Goal: Check status: Check status

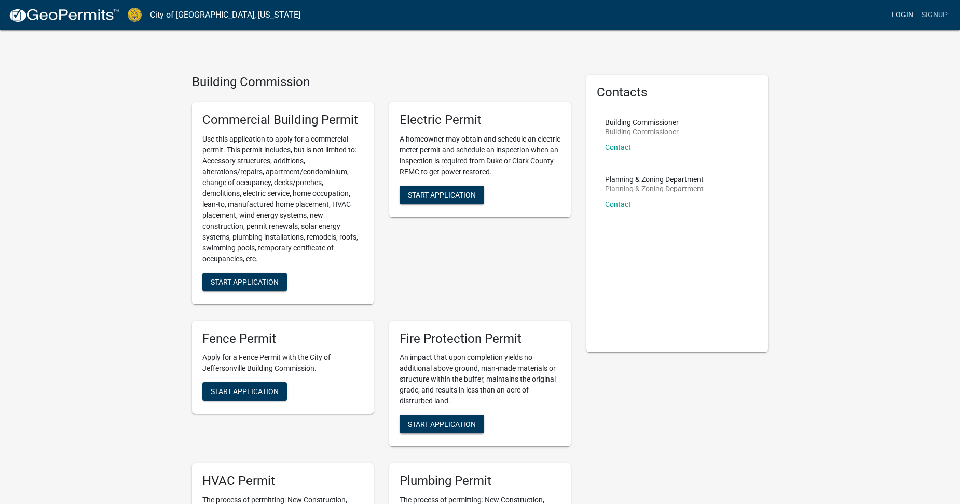
click at [893, 14] on link "Login" at bounding box center [902, 15] width 30 height 20
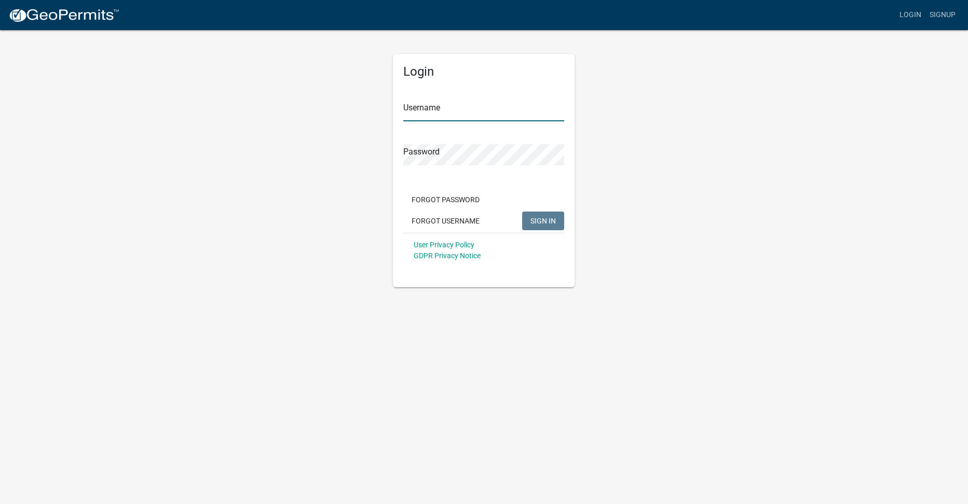
type input "coastalsign"
click at [549, 215] on button "SIGN IN" at bounding box center [543, 221] width 42 height 19
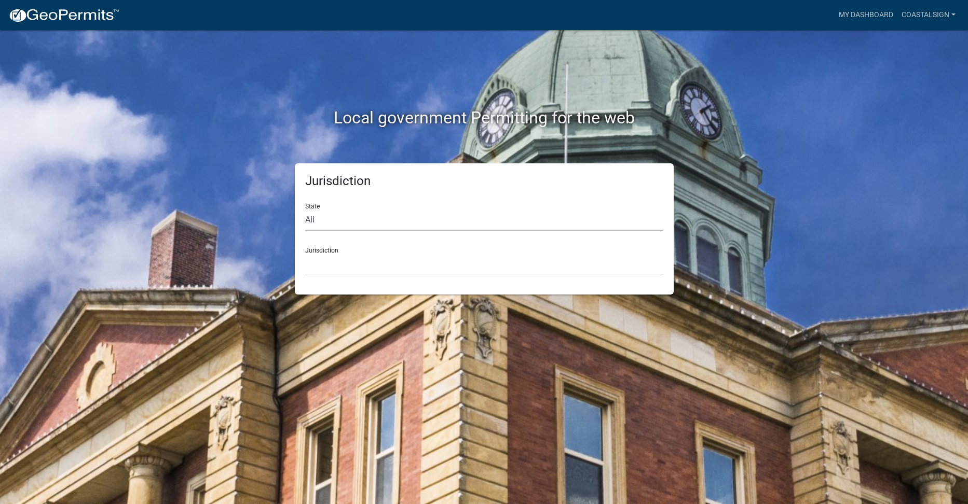
click at [309, 221] on select "All Colorado Georgia Indiana Iowa Kansas Minnesota Ohio South Carolina Wisconsin" at bounding box center [484, 220] width 358 height 21
select select "Indiana"
click at [305, 210] on select "All Colorado Georgia Indiana Iowa Kansas Minnesota Ohio South Carolina Wisconsin" at bounding box center [484, 220] width 358 height 21
click at [335, 256] on select "City of Charlestown, Indiana City of Jeffersonville, Indiana City of Logansport…" at bounding box center [484, 264] width 358 height 21
click at [351, 326] on div "Local government Permitting for the web Jurisdiction State All Colorado Georgia…" at bounding box center [484, 252] width 968 height 504
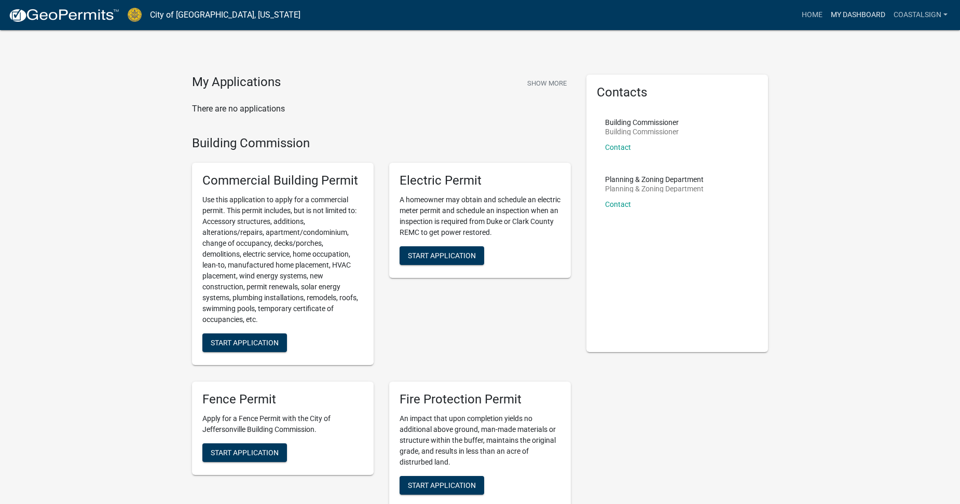
click at [840, 13] on link "My Dashboard" at bounding box center [858, 15] width 63 height 20
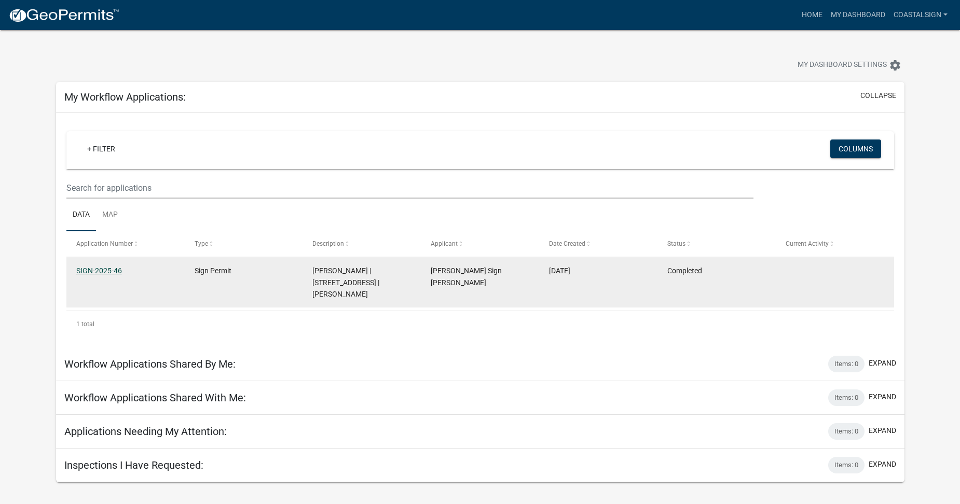
click at [104, 267] on link "SIGN-2025-46" at bounding box center [99, 271] width 46 height 8
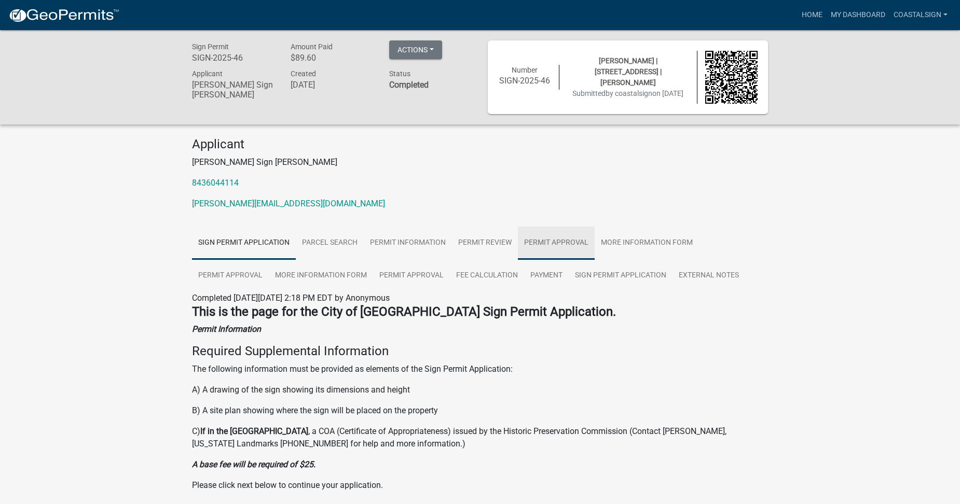
click at [551, 236] on link "Permit Approval" at bounding box center [556, 243] width 77 height 33
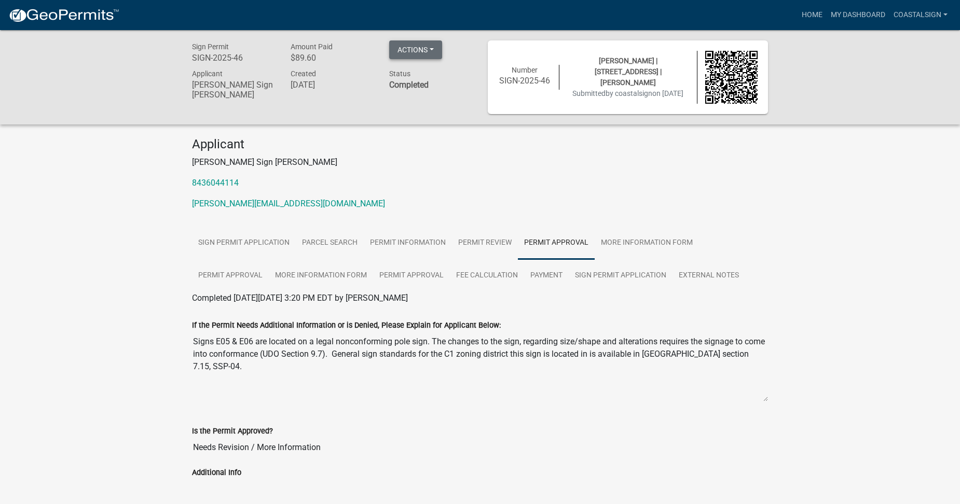
click at [419, 48] on button "Actions" at bounding box center [415, 49] width 53 height 19
click at [340, 165] on p "[PERSON_NAME] Sign [PERSON_NAME]" at bounding box center [480, 162] width 576 height 12
click at [232, 275] on link "Permit Approval" at bounding box center [230, 275] width 77 height 33
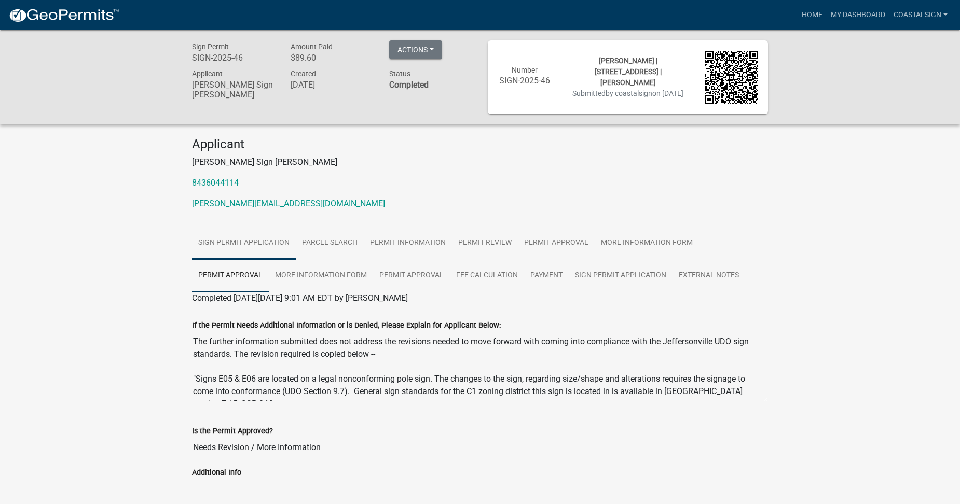
click at [267, 239] on link "Sign Permit Application" at bounding box center [244, 243] width 104 height 33
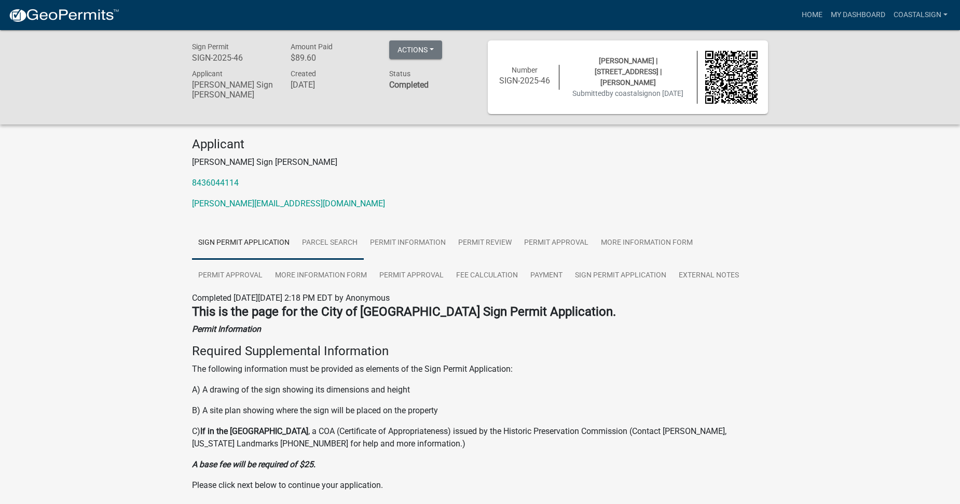
click at [328, 242] on link "Parcel search" at bounding box center [330, 243] width 68 height 33
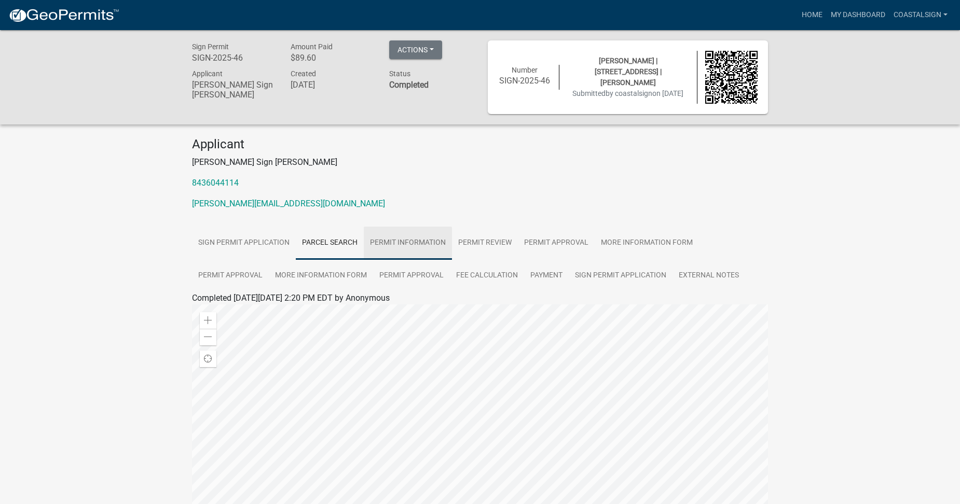
click at [382, 242] on link "Permit Information" at bounding box center [408, 243] width 88 height 33
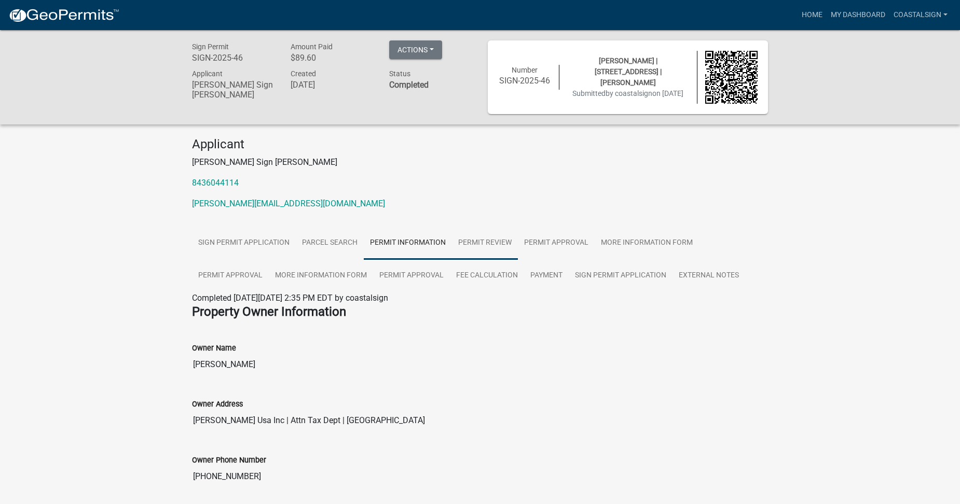
click at [484, 243] on link "Permit Review" at bounding box center [485, 243] width 66 height 33
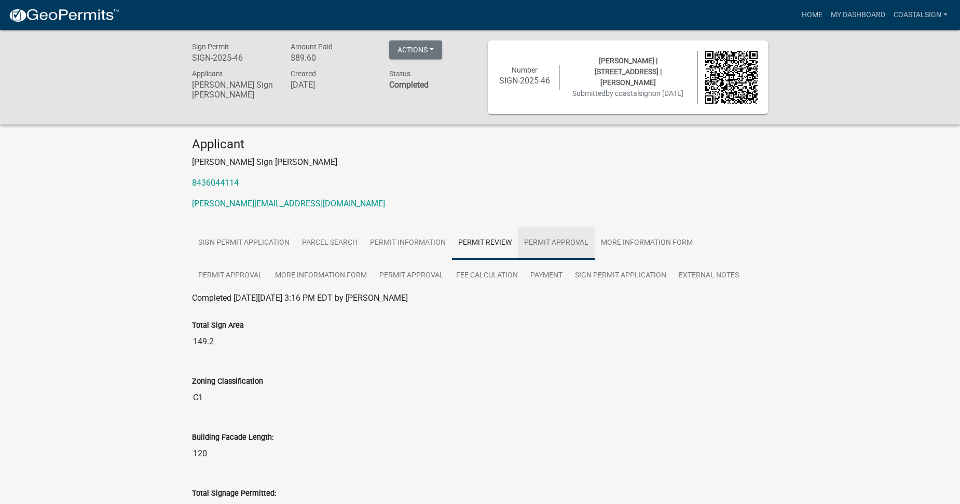
click at [539, 243] on link "Permit Approval" at bounding box center [556, 243] width 77 height 33
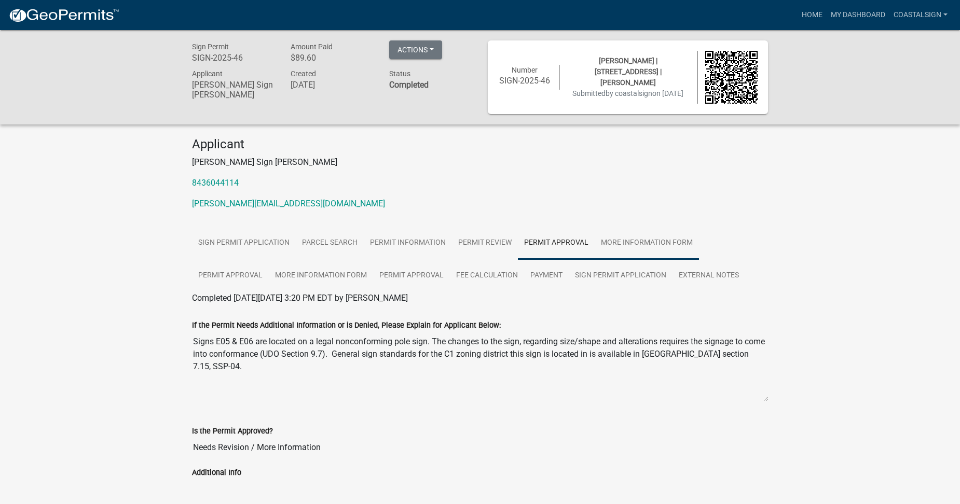
click at [627, 243] on link "More Information Form" at bounding box center [647, 243] width 104 height 33
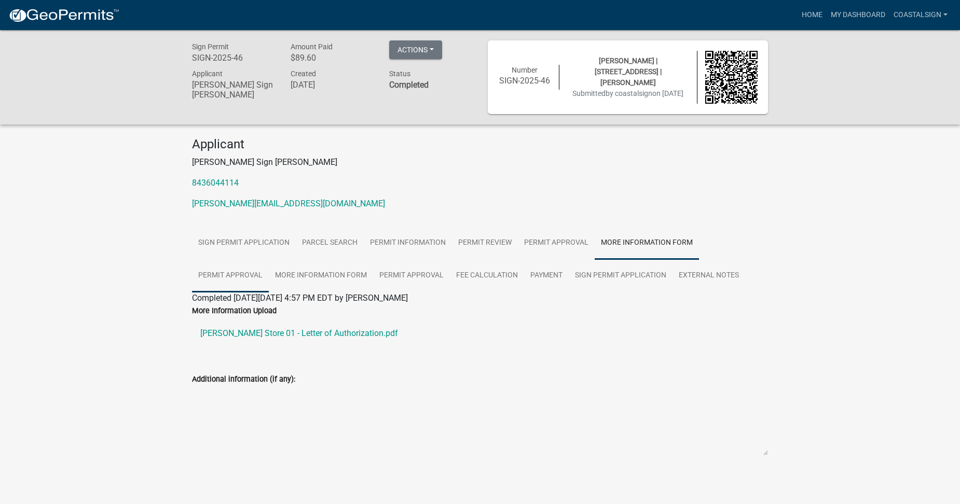
click at [232, 271] on link "Permit Approval" at bounding box center [230, 275] width 77 height 33
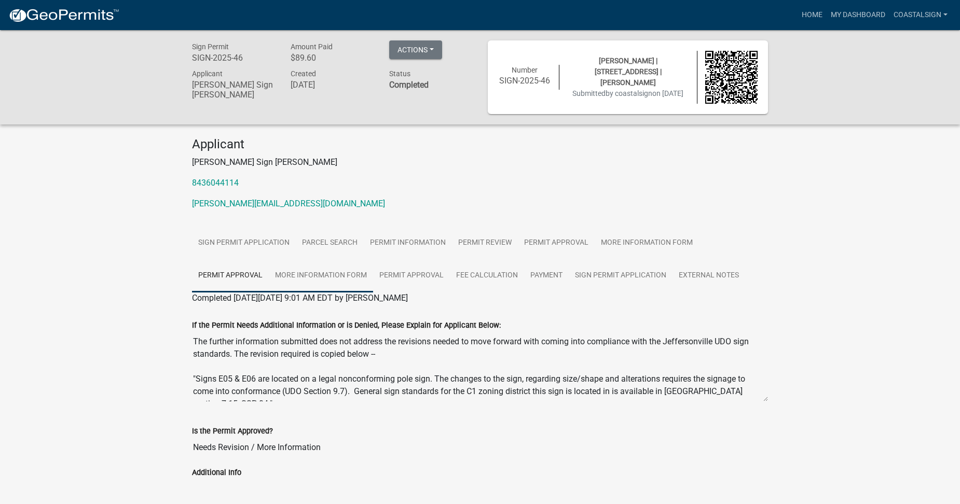
click at [322, 277] on link "More Information Form" at bounding box center [321, 275] width 104 height 33
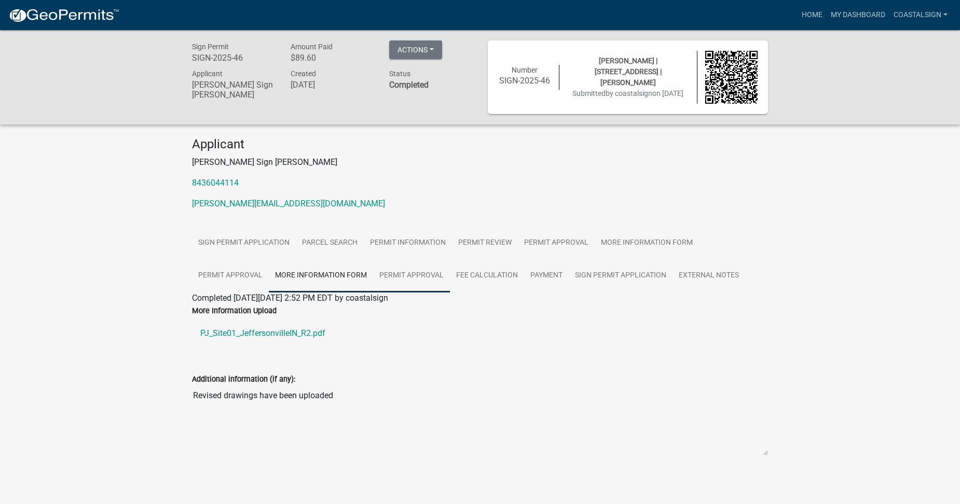
click at [410, 272] on link "Permit Approval" at bounding box center [411, 275] width 77 height 33
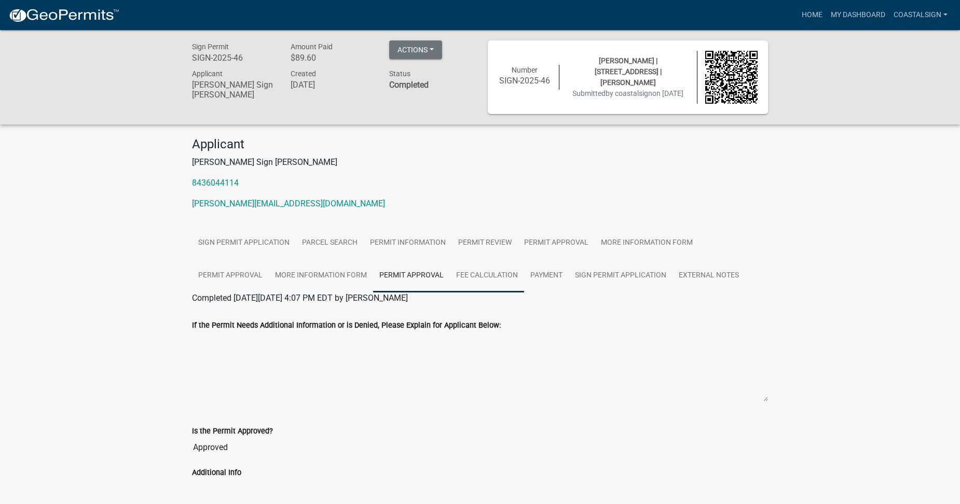
click at [475, 273] on link "Fee Calculation" at bounding box center [487, 275] width 74 height 33
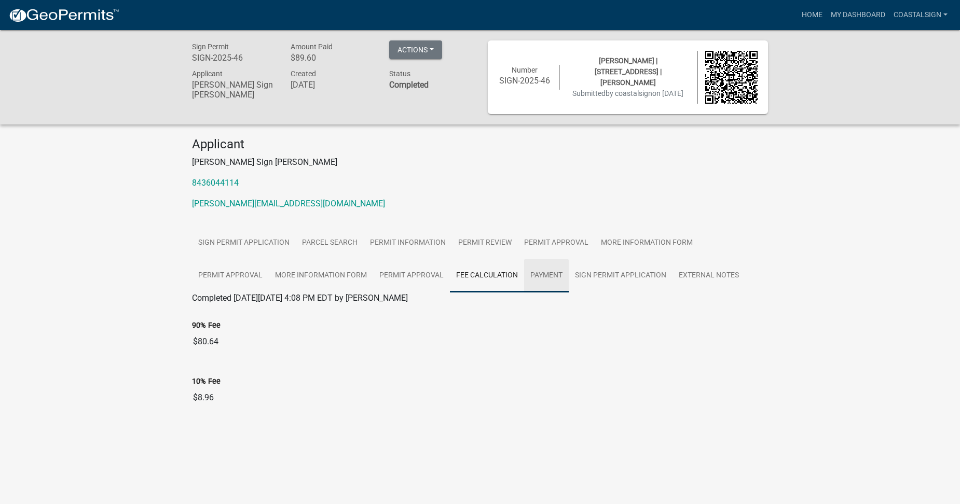
click at [537, 278] on link "Payment" at bounding box center [546, 275] width 45 height 33
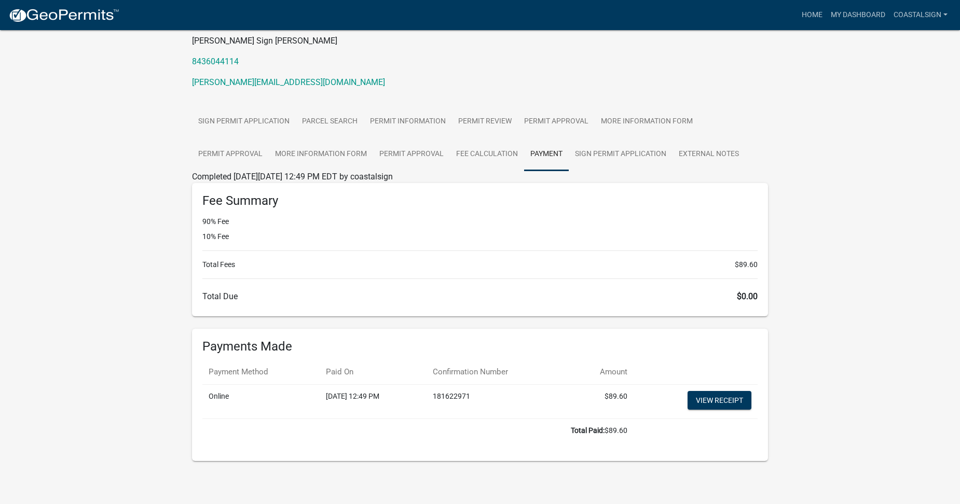
scroll to position [122, 0]
click at [630, 152] on link "Sign Permit Application" at bounding box center [621, 154] width 104 height 33
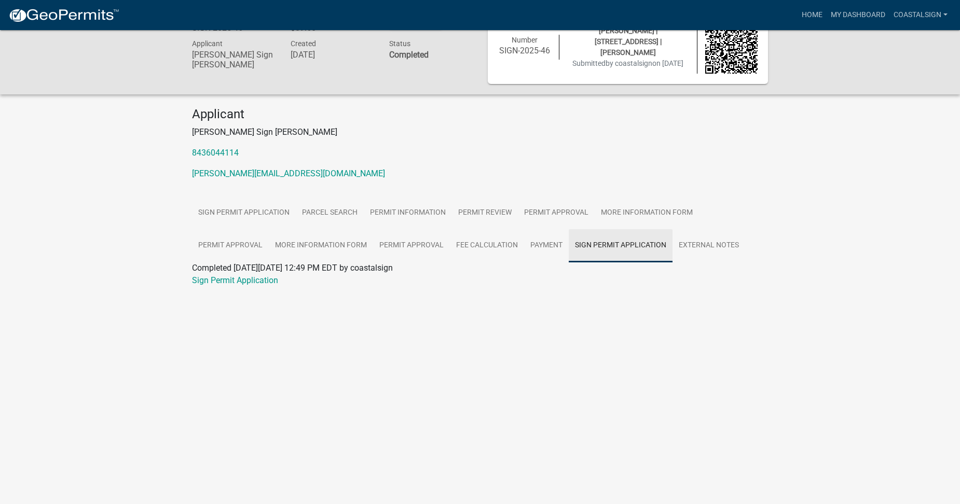
scroll to position [30, 0]
click at [246, 283] on link "Sign Permit Application" at bounding box center [235, 281] width 86 height 10
